Goal: Task Accomplishment & Management: Complete application form

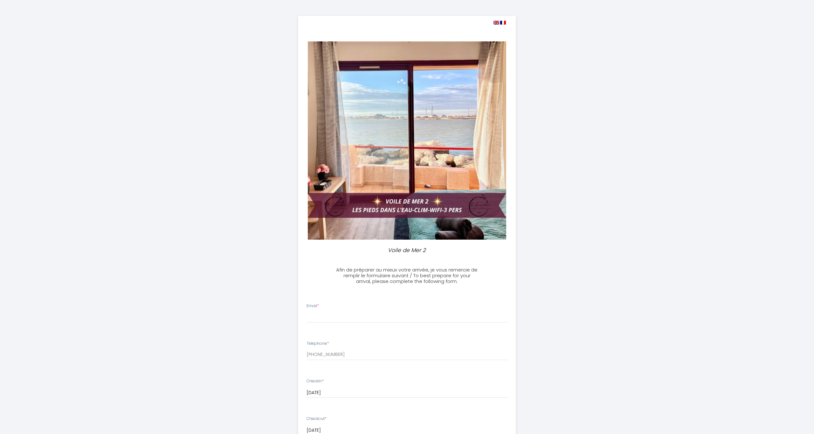
select select
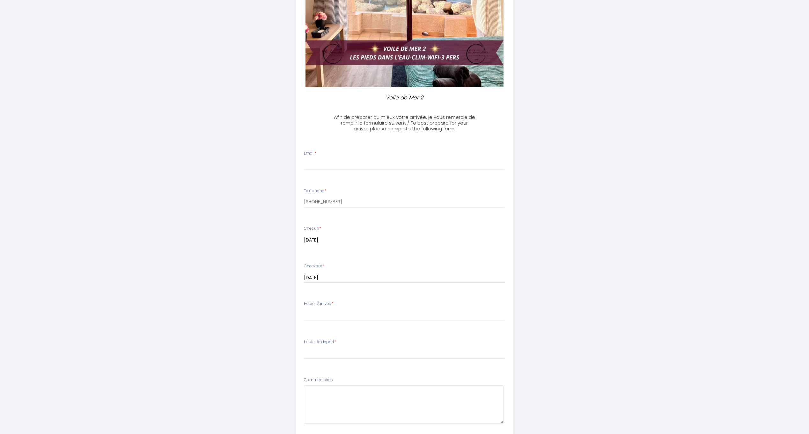
scroll to position [153, 0]
click at [351, 159] on input "Email *" at bounding box center [404, 163] width 201 height 11
type input "[EMAIL_ADDRESS][DOMAIN_NAME]"
click at [351, 300] on div "Heure d'arrivée * 16:00 16:30 17:00 17:30 18:00 18:30 19:00 19:30 20:00 20:30 2…" at bounding box center [404, 310] width 201 height 20
click at [329, 310] on select "16:00 16:30 17:00 17:30 18:00 18:30 19:00 19:30 20:00 20:30 21:00 21:30 22:00" at bounding box center [404, 315] width 201 height 12
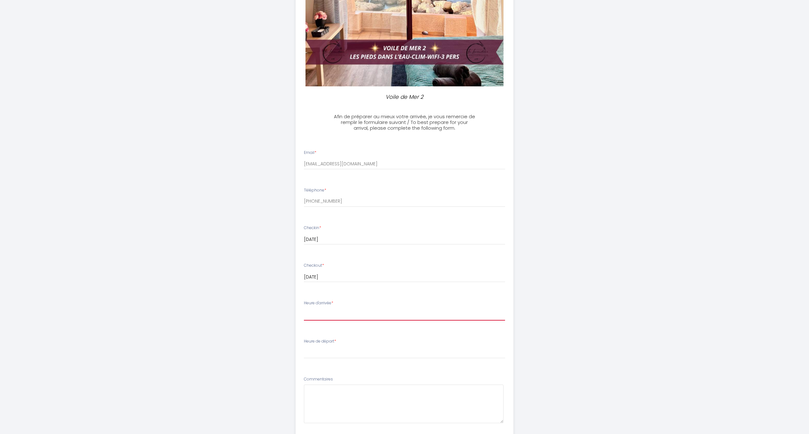
select select "16:30"
click at [304, 309] on select "16:00 16:30 17:00 17:30 18:00 18:30 19:00 19:30 20:00 20:30 21:00 21:30 22:00" at bounding box center [404, 315] width 201 height 12
click at [390, 347] on select "00:00 00:30 01:00 01:30 02:00 02:30 03:00 03:30 04:00 04:30 05:00 05:30 06:00 0…" at bounding box center [404, 353] width 201 height 12
select select "09:30"
click at [304, 347] on select "00:00 00:30 01:00 01:30 02:00 02:30 03:00 03:30 04:00 04:30 05:00 05:30 06:00 0…" at bounding box center [404, 353] width 201 height 12
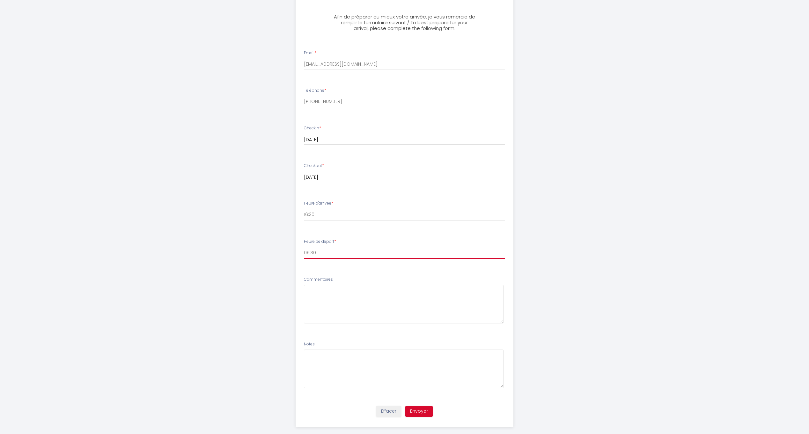
scroll to position [261, 0]
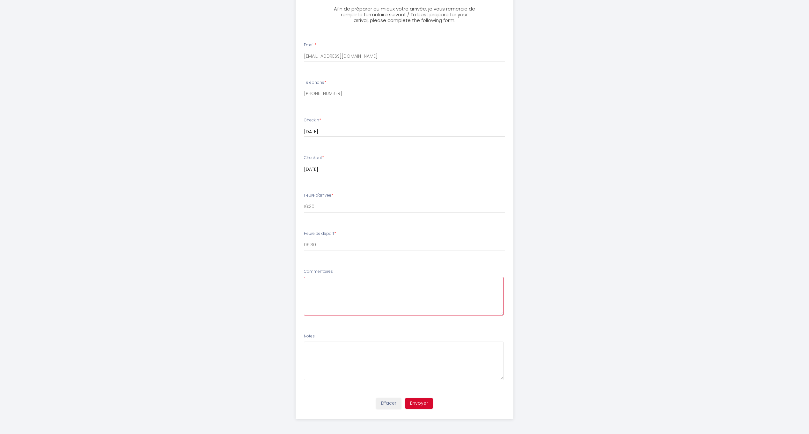
click at [345, 279] on textarea at bounding box center [404, 296] width 200 height 39
click at [329, 351] on textarea at bounding box center [404, 361] width 200 height 39
click at [321, 289] on textarea at bounding box center [404, 296] width 200 height 39
type textarea "Les horaires restent à confirmer car il faut qu'on regarde encore pour nos vols."
click at [330, 354] on textarea at bounding box center [404, 361] width 200 height 39
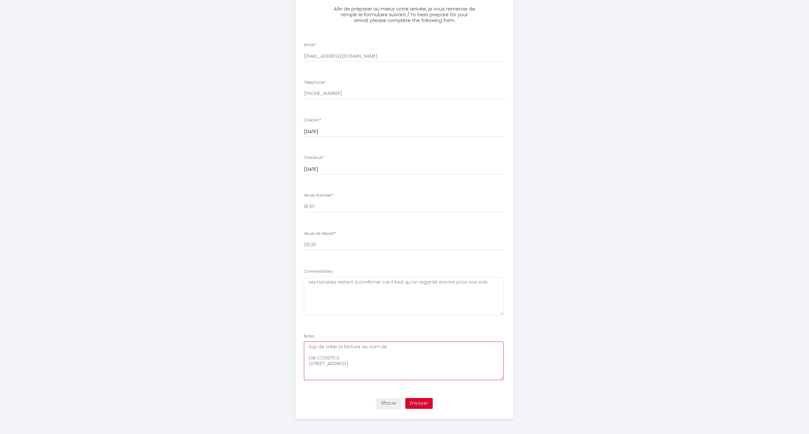
scroll to position [4, 0]
click at [330, 377] on textarea "Svp de créer la facture au nom de LNK LOGISTICS [STREET_ADDRESS] TVA:" at bounding box center [404, 361] width 200 height 39
type textarea "Svp de créer la facture au nom de LNK LOGISTICS [STREET_ADDRESS] TVA: BE8046774…"
click at [420, 403] on button "Envoyer" at bounding box center [418, 403] width 27 height 11
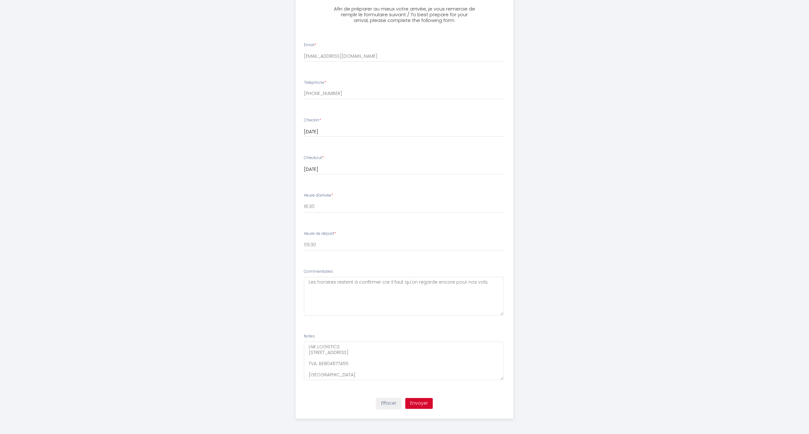
scroll to position [0, 0]
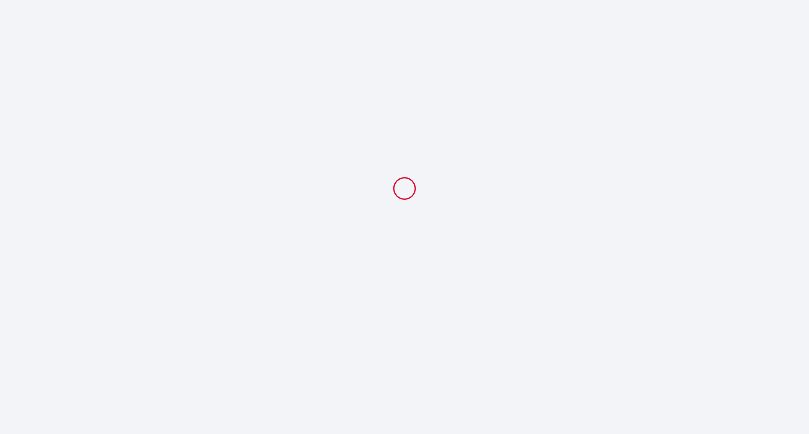
select select "16:30"
select select "09:30"
